Goal: Information Seeking & Learning: Learn about a topic

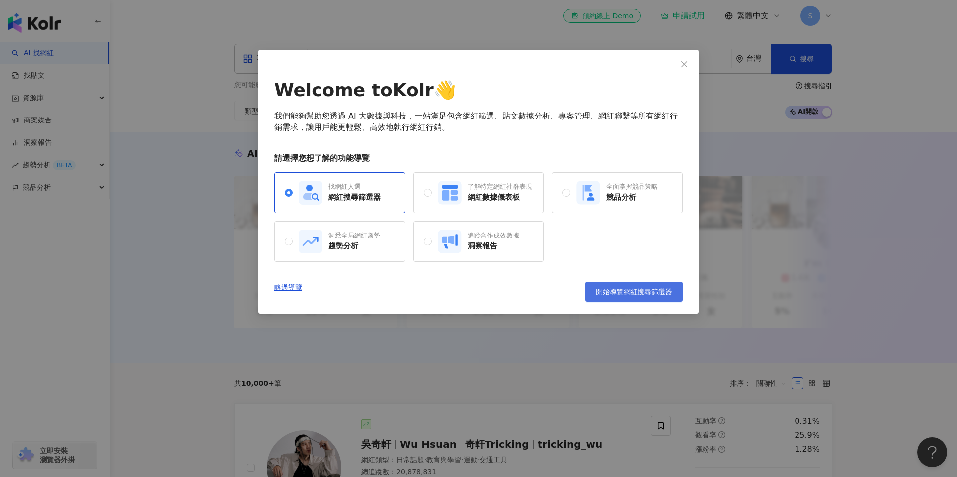
click at [614, 296] on span "開始導覽網紅搜尋篩選器" at bounding box center [634, 292] width 77 height 8
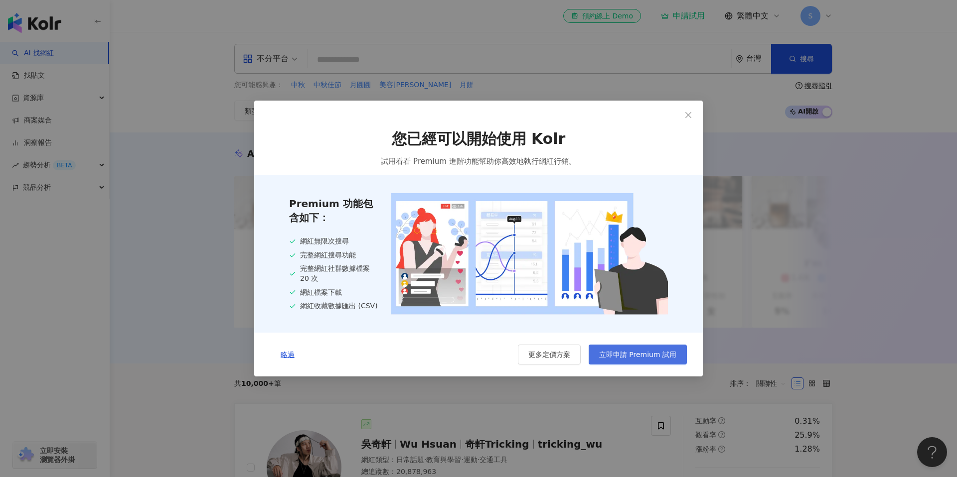
click at [617, 352] on span "立即申請 Premium 試用" at bounding box center [637, 355] width 77 height 8
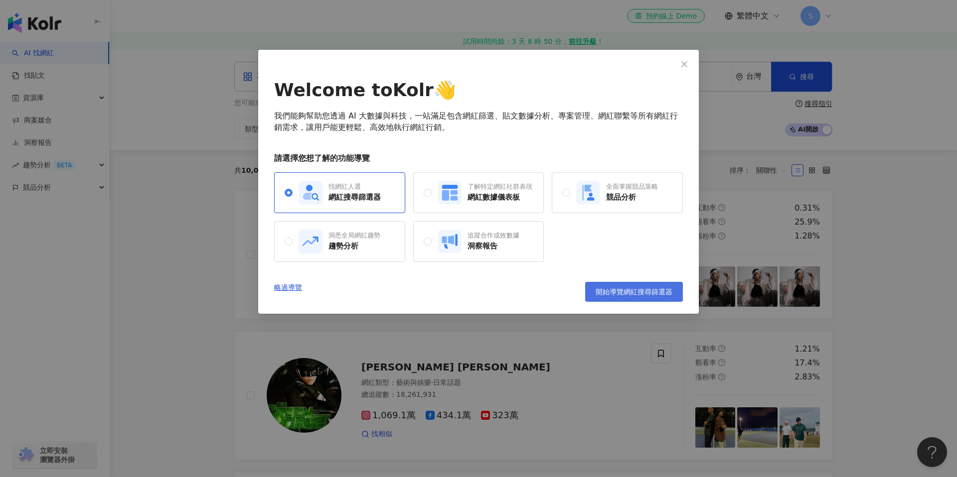
click at [616, 291] on span "開始導覽網紅搜尋篩選器" at bounding box center [634, 292] width 77 height 8
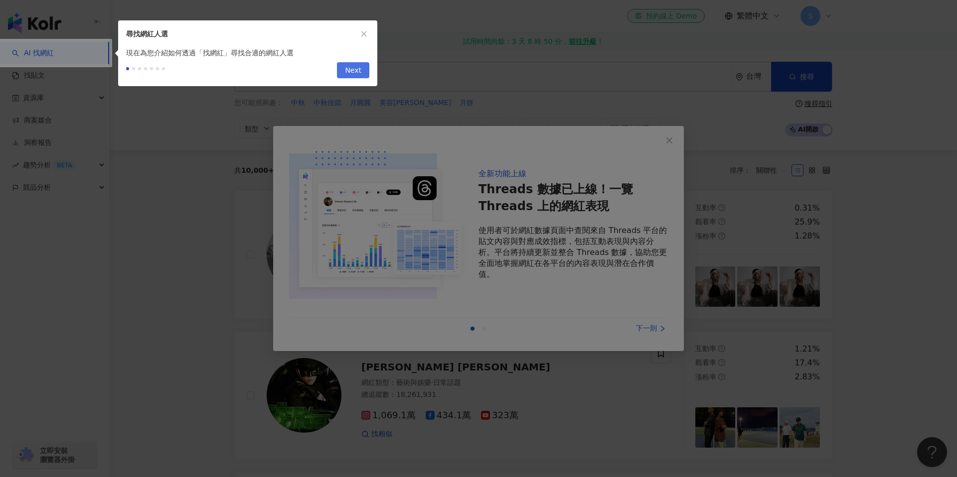
click at [359, 69] on span "Next" at bounding box center [353, 71] width 16 height 16
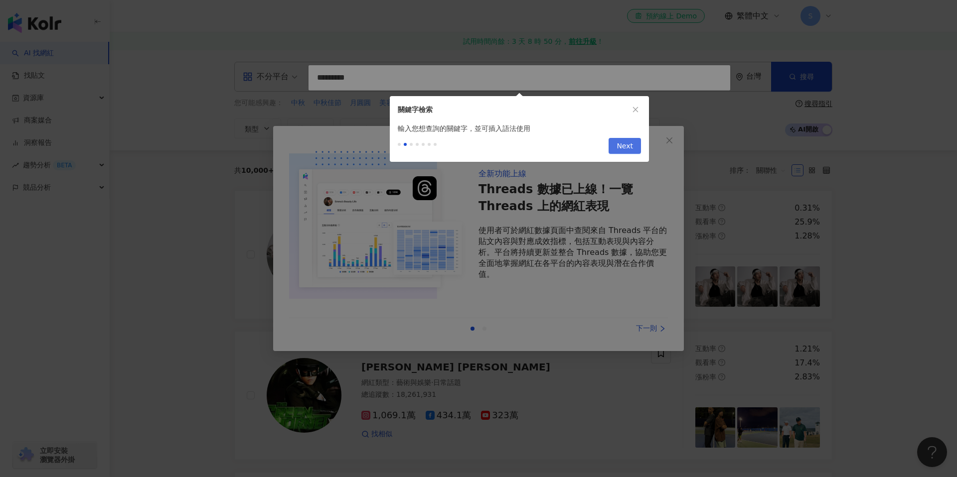
type input "*********"
click at [627, 149] on span "Next" at bounding box center [624, 147] width 16 height 16
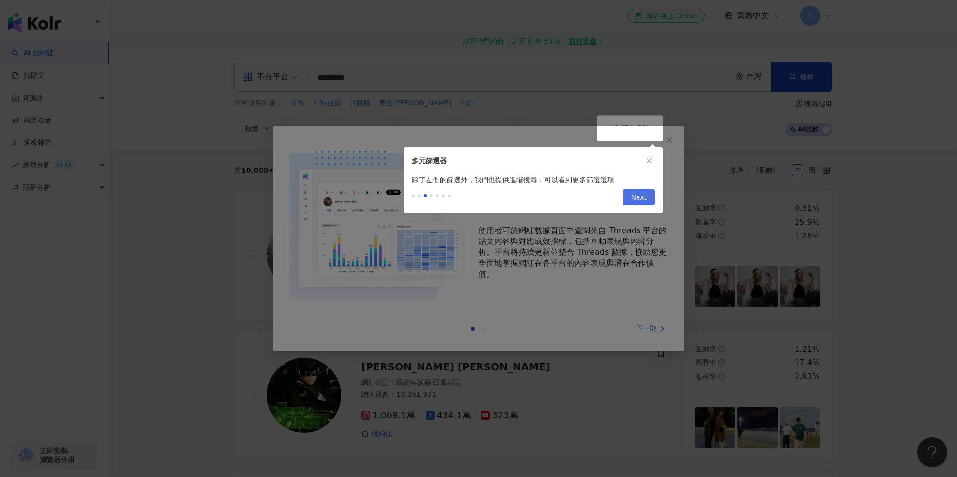
click at [641, 200] on span "Next" at bounding box center [638, 198] width 16 height 16
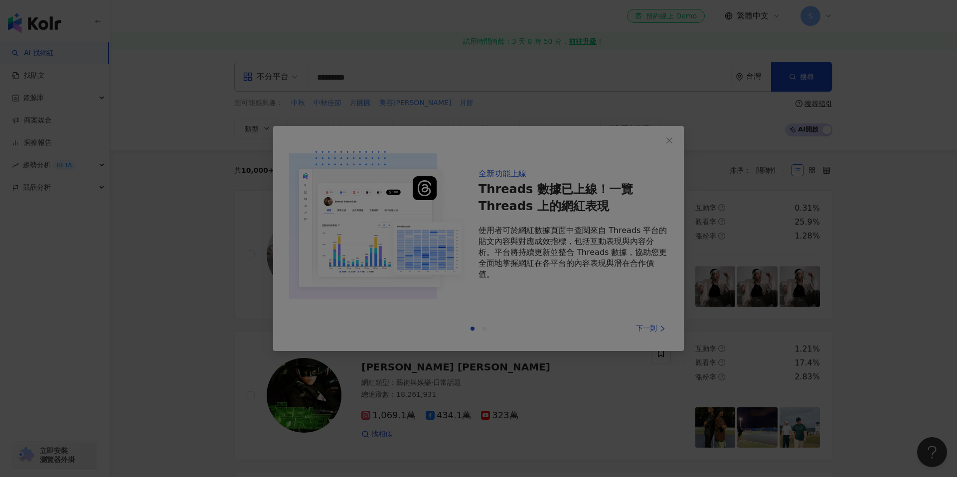
click at [487, 306] on div at bounding box center [478, 238] width 957 height 477
click at [653, 333] on div at bounding box center [478, 238] width 957 height 477
click at [470, 327] on div at bounding box center [478, 238] width 957 height 477
click at [784, 110] on div at bounding box center [478, 238] width 957 height 477
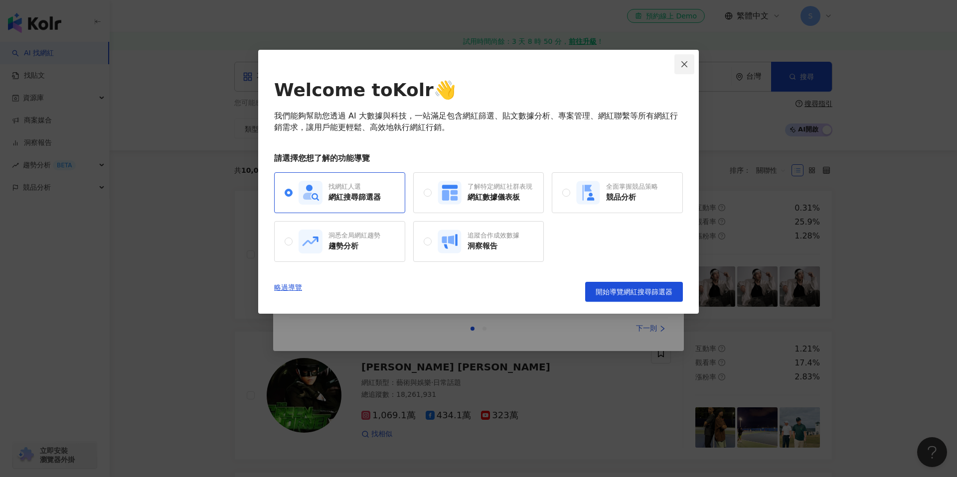
click at [688, 59] on button "Close" at bounding box center [684, 64] width 20 height 20
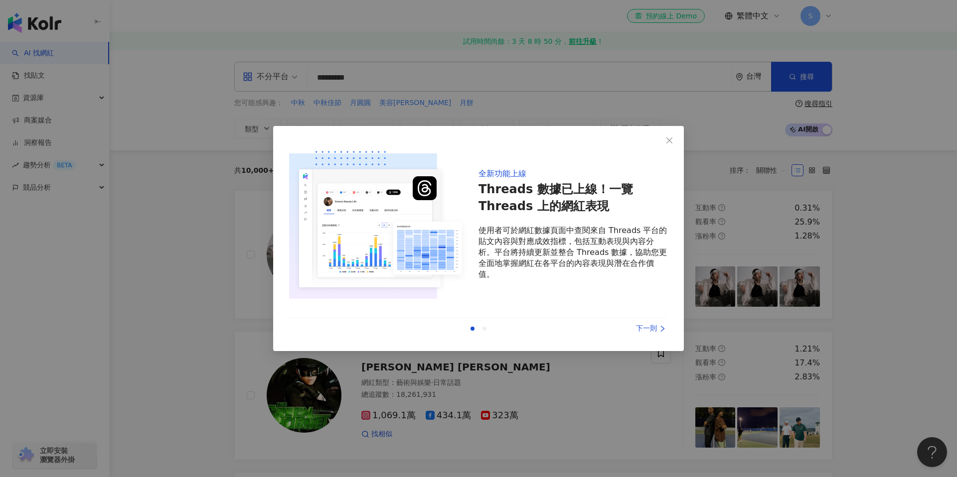
click at [654, 328] on div "下一則" at bounding box center [630, 328] width 75 height 11
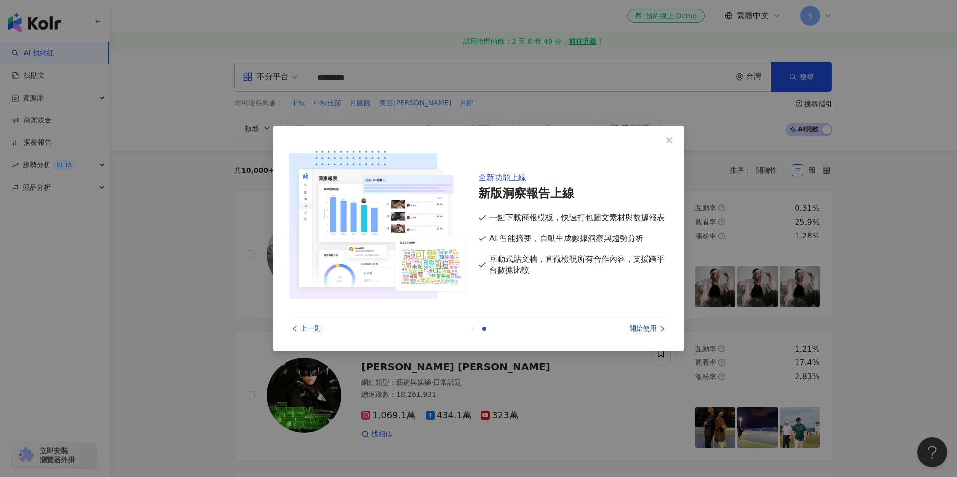
click at [654, 328] on div "開始使用" at bounding box center [630, 328] width 75 height 11
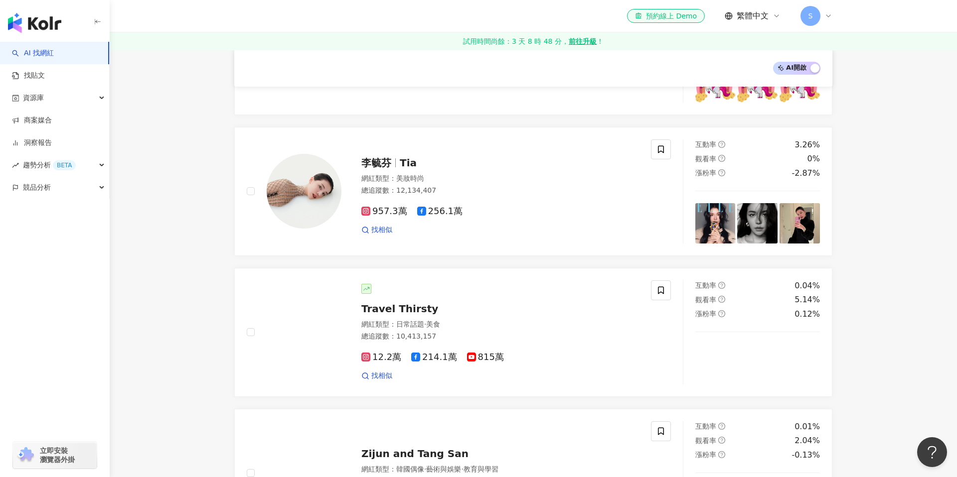
scroll to position [483, 0]
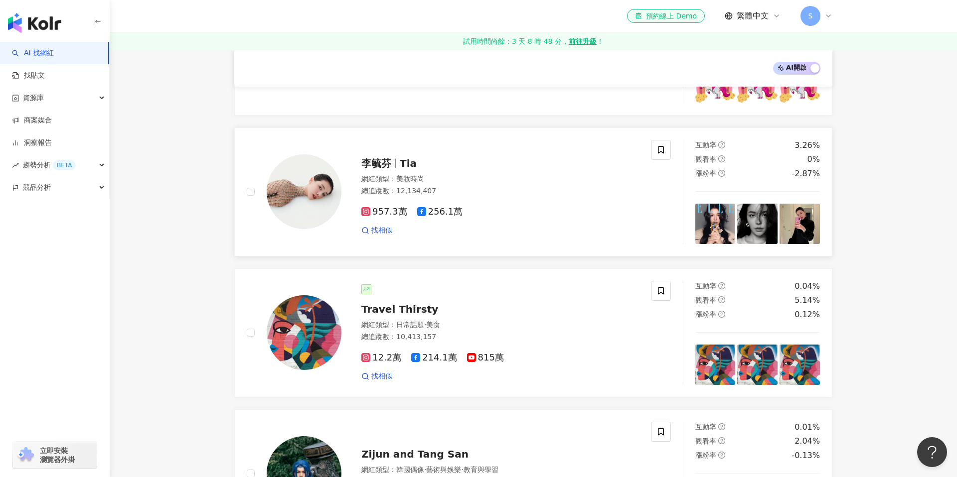
click at [576, 211] on div "957.3萬 256.1萬" at bounding box center [500, 212] width 278 height 11
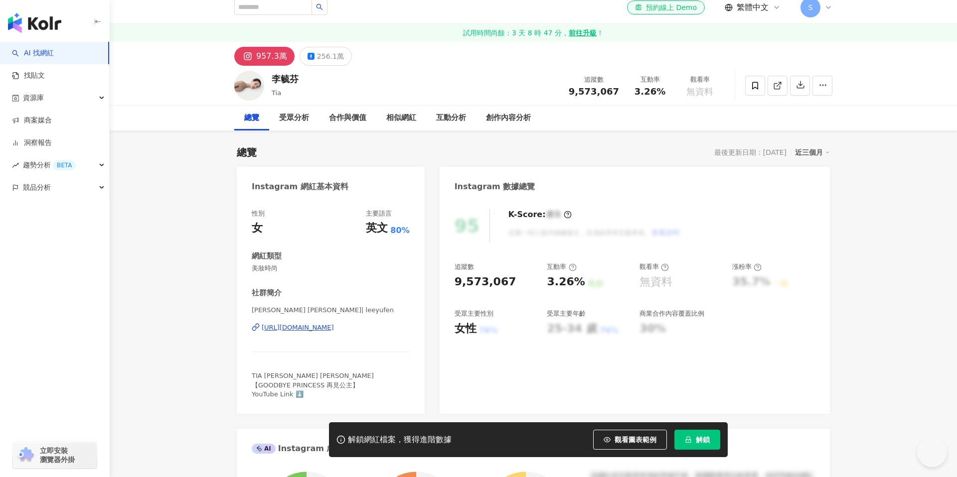
scroll to position [90, 0]
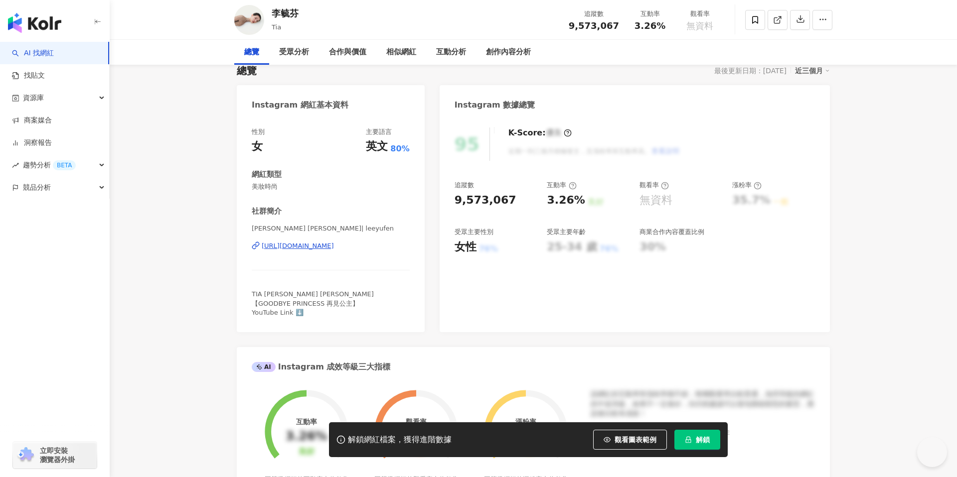
click at [682, 435] on button "解鎖" at bounding box center [697, 440] width 46 height 20
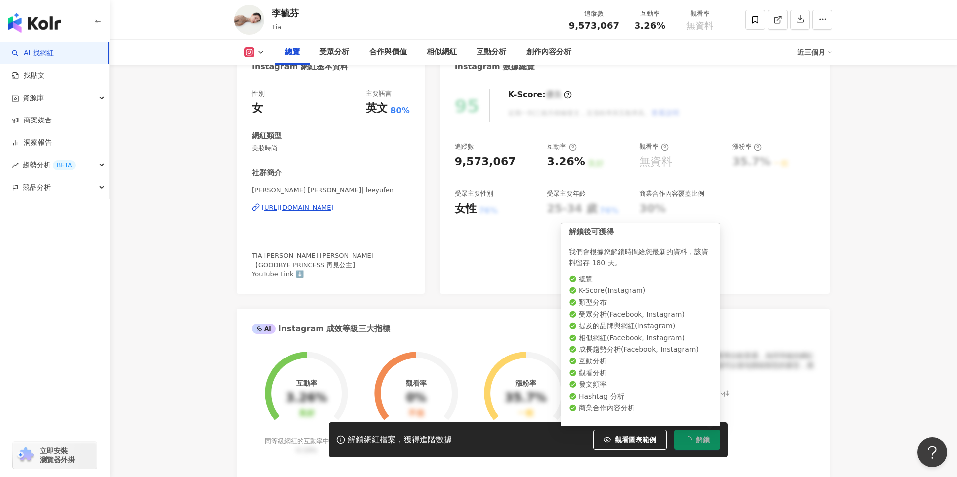
scroll to position [131, 0]
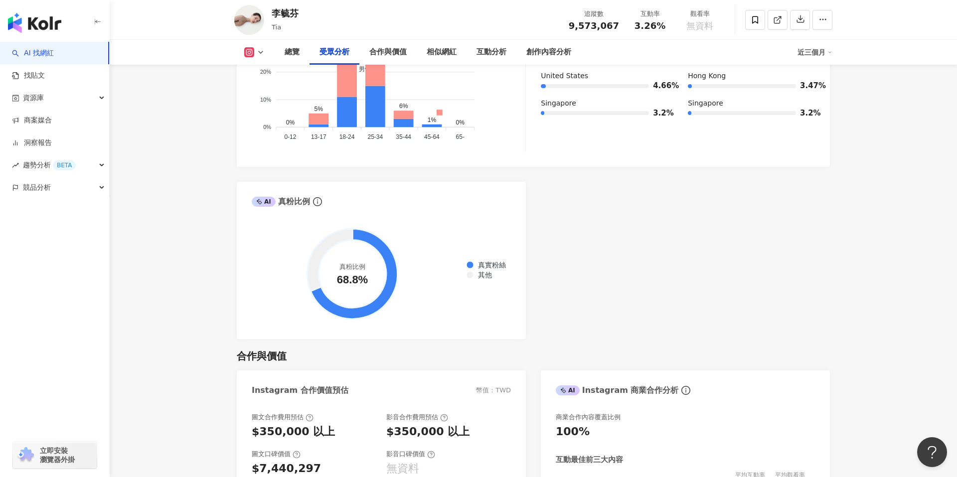
scroll to position [1103, 0]
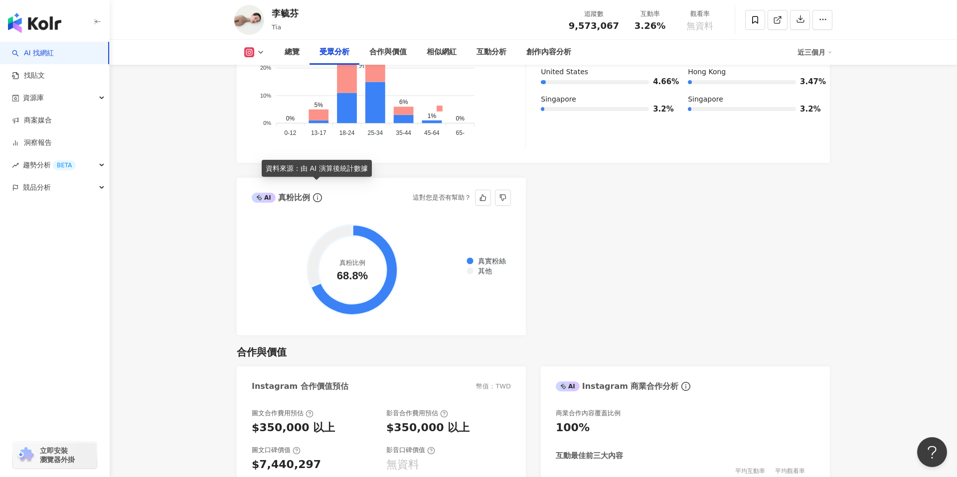
click at [314, 193] on icon "info-circle" at bounding box center [317, 197] width 9 height 9
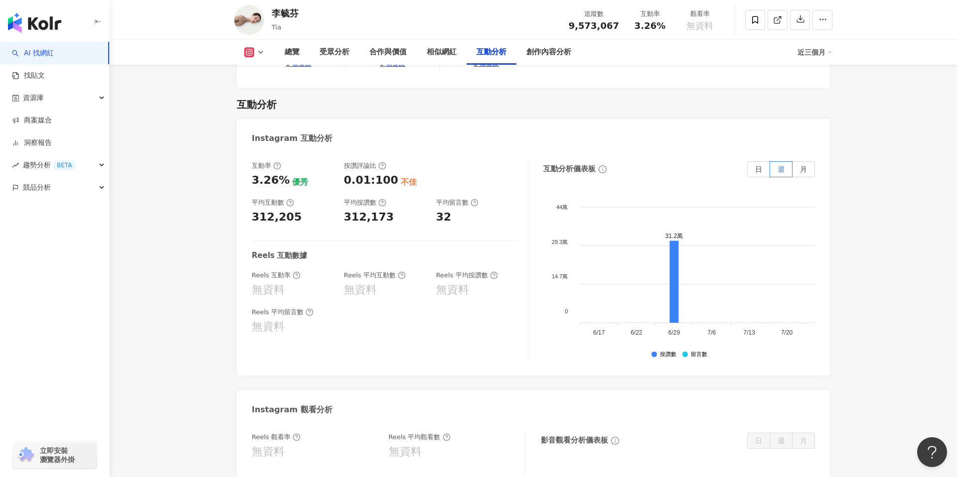
scroll to position [1907, 0]
click at [17, 57] on link "AI 找網紅" at bounding box center [33, 53] width 42 height 10
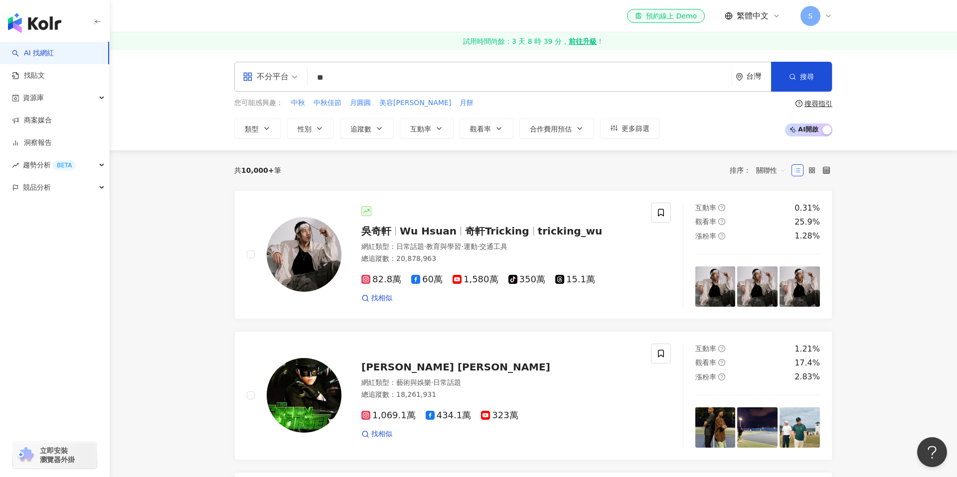
type input "*"
type input "**"
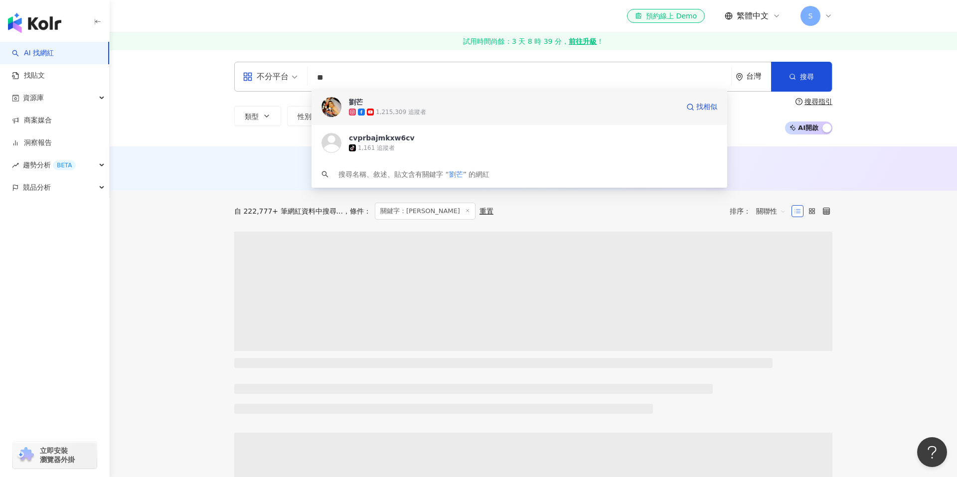
click at [415, 113] on div "1,215,309 追蹤者" at bounding box center [401, 112] width 50 height 8
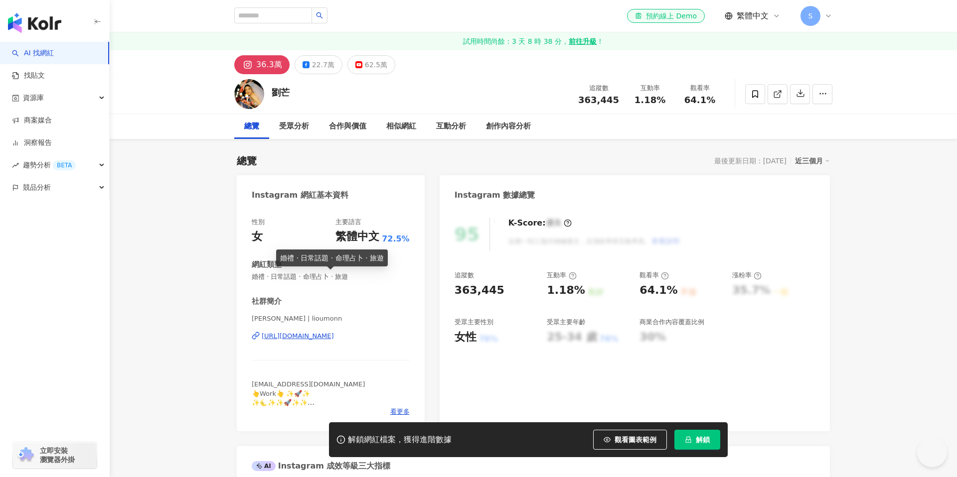
click at [690, 437] on icon "lock" at bounding box center [688, 440] width 7 height 7
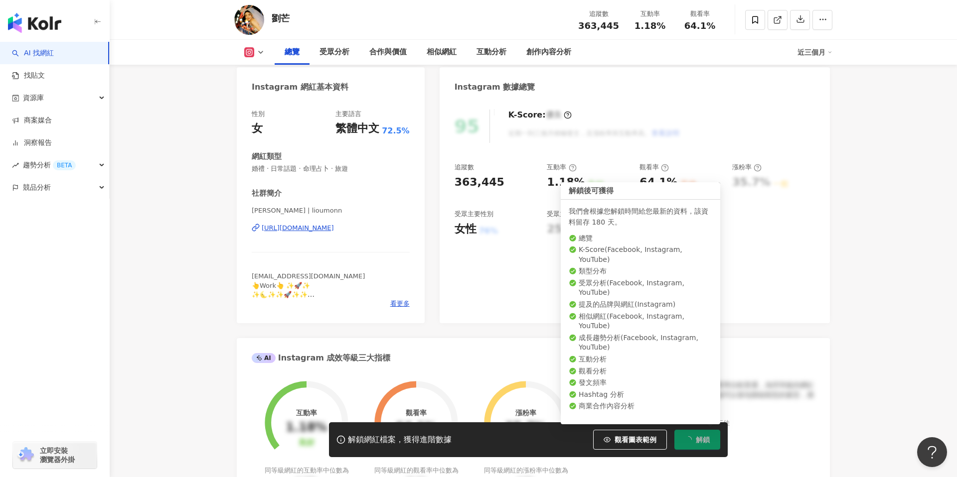
scroll to position [109, 0]
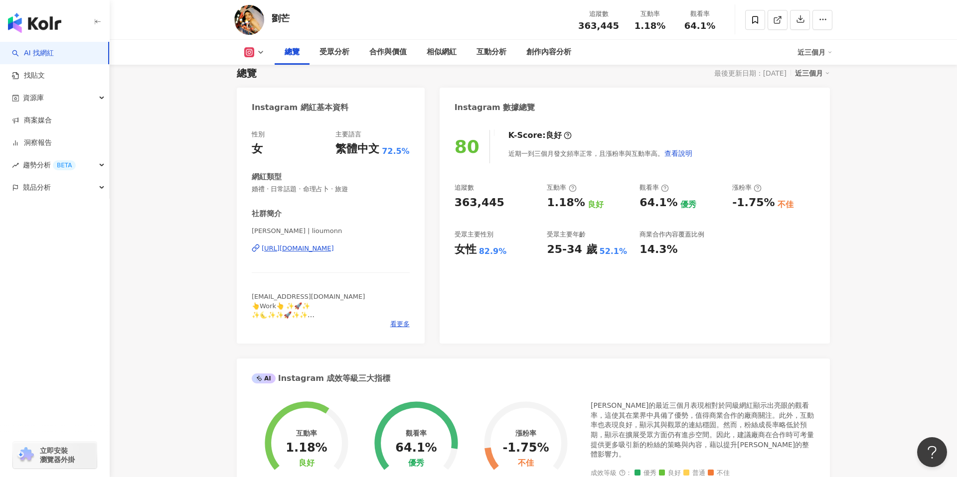
scroll to position [83, 0]
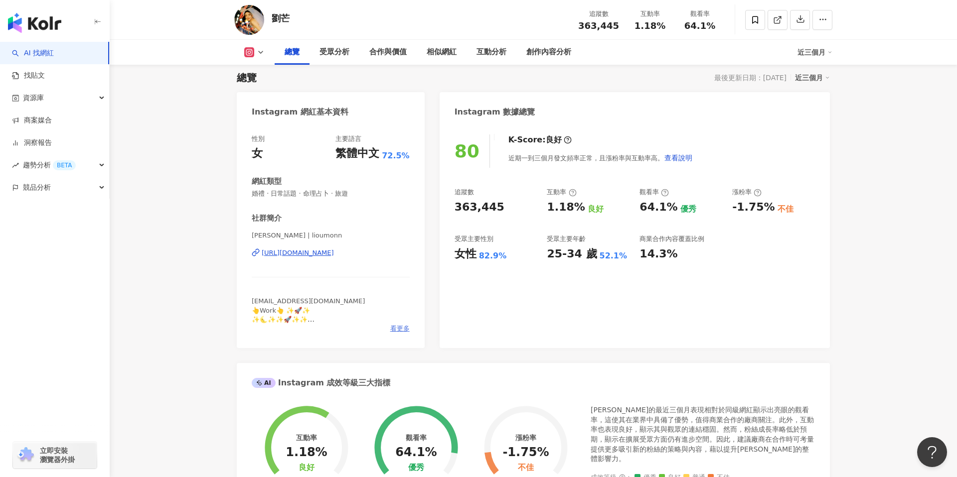
click at [394, 327] on span "看更多" at bounding box center [399, 328] width 19 height 9
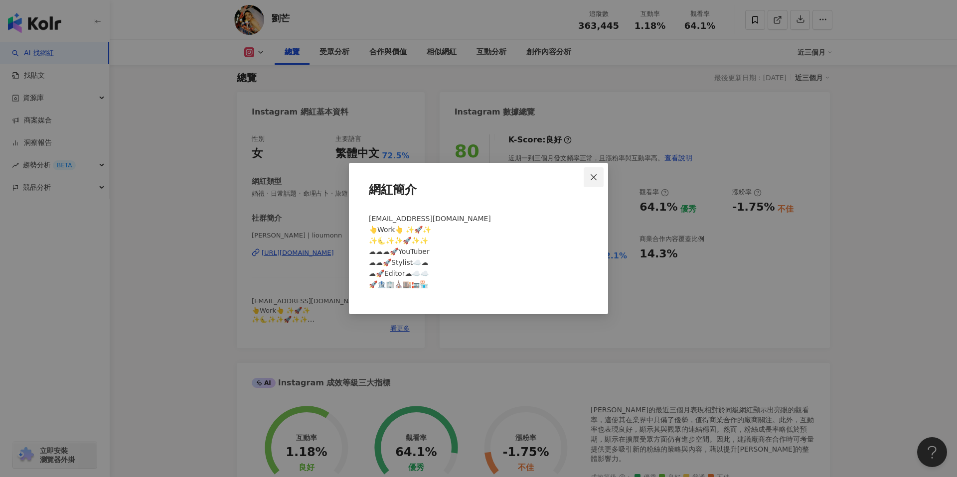
click at [588, 174] on span "Close" at bounding box center [594, 177] width 20 height 8
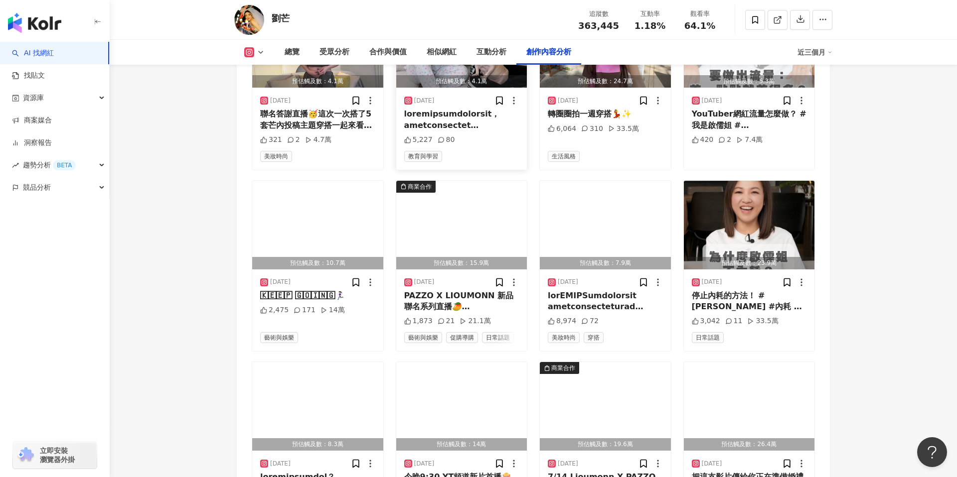
scroll to position [3330, 0]
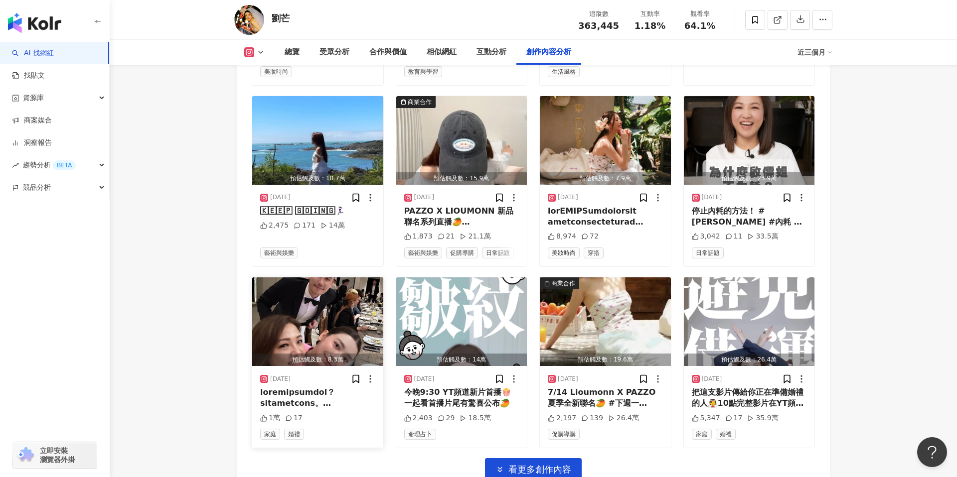
click at [309, 289] on img "button" at bounding box center [317, 322] width 131 height 89
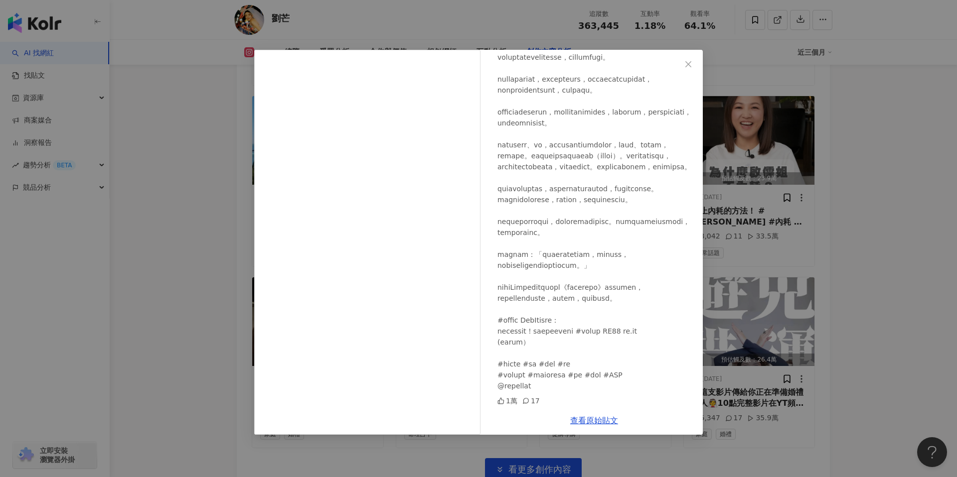
scroll to position [271, 0]
click at [198, 299] on div "Cindy Yueh 岳啟儒 2025/7/11 1萬 17 查看原始貼文" at bounding box center [478, 238] width 957 height 477
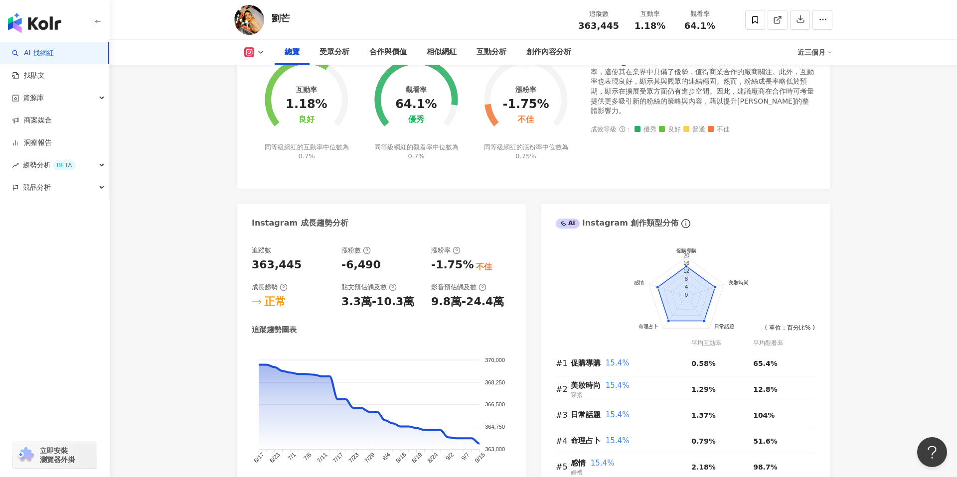
scroll to position [395, 0]
